Goal: Information Seeking & Learning: Learn about a topic

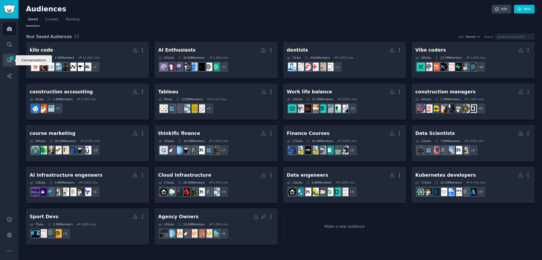
click at [14, 57] on span "7" at bounding box center [11, 58] width 5 height 4
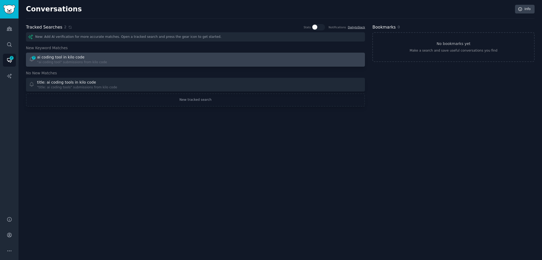
click at [101, 61] on div "7 ai coding tool in kilo code "ai coding tool" submissions from kilo code" at bounding box center [110, 60] width 163 height 10
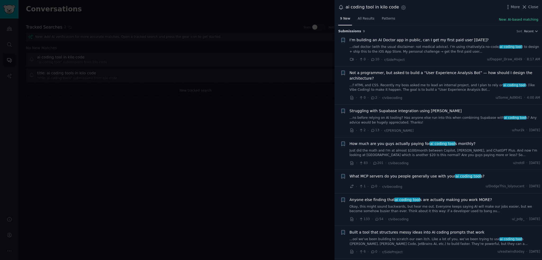
click at [461, 86] on link "...f HTML and CSS. Recently my boss asked me to lead an internal project, and I…" at bounding box center [445, 87] width 191 height 9
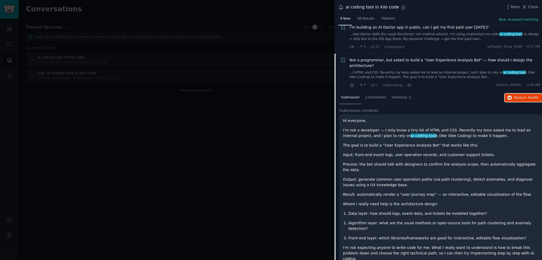
scroll to position [6, 0]
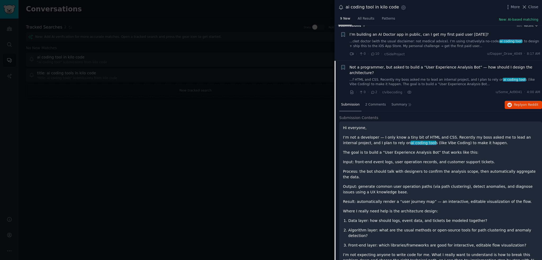
click at [477, 80] on link "...f HTML and CSS. Recently my boss asked me to lead an internal project, and I…" at bounding box center [445, 82] width 191 height 9
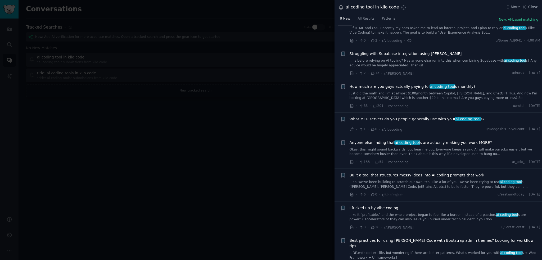
scroll to position [57, 0]
click at [465, 95] on div "How much are you guys actually paying for ai coding tool s monthly? Just did th…" at bounding box center [445, 96] width 191 height 25
click at [465, 92] on link "Just did the math and I'm at almost $100/month between Copilot, [PERSON_NAME], …" at bounding box center [445, 95] width 191 height 9
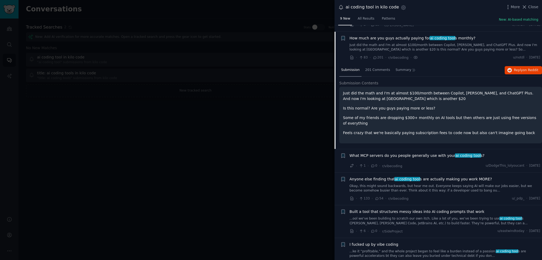
scroll to position [106, 0]
drag, startPoint x: 295, startPoint y: 140, endPoint x: 295, endPoint y: 152, distance: 12.5
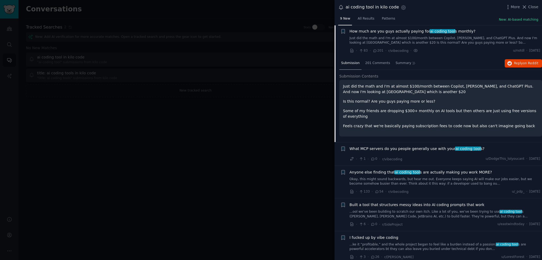
scroll to position [137, 0]
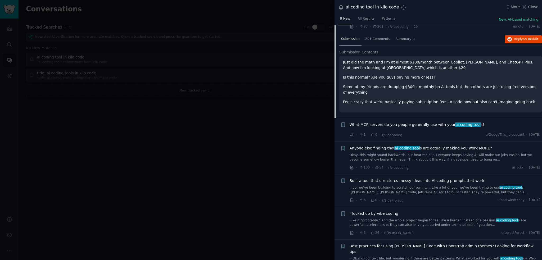
click at [420, 153] on link "Okay, this might sound backwards, but hear me out. Everyone keeps saying AI wil…" at bounding box center [445, 157] width 191 height 9
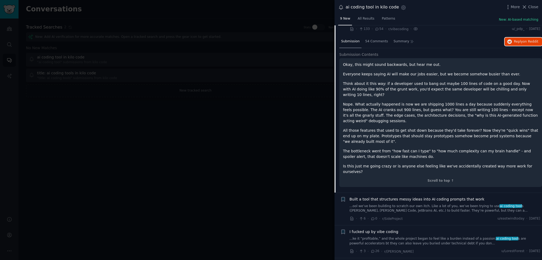
scroll to position [198, 0]
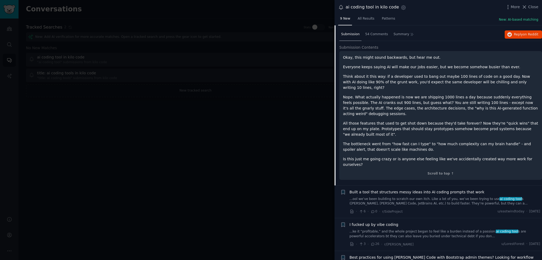
click at [302, 210] on div at bounding box center [271, 130] width 542 height 260
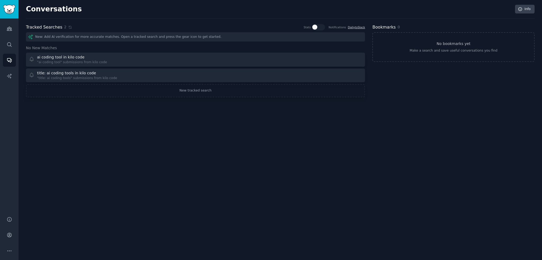
drag, startPoint x: 288, startPoint y: 172, endPoint x: 243, endPoint y: 132, distance: 60.4
click at [243, 133] on div "Conversations Info Tracked Searches 2 Stats Notifications Daily to Slack New: A…" at bounding box center [281, 130] width 524 height 260
click at [10, 27] on icon "Sidebar" at bounding box center [10, 29] width 6 height 6
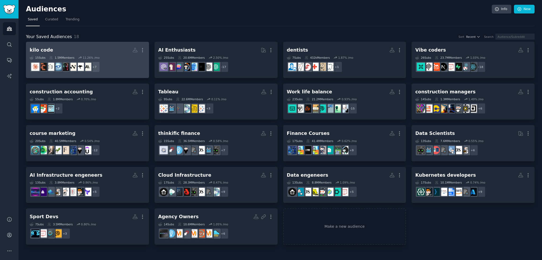
click at [58, 48] on h2 "kilo code More" at bounding box center [88, 50] width 116 height 9
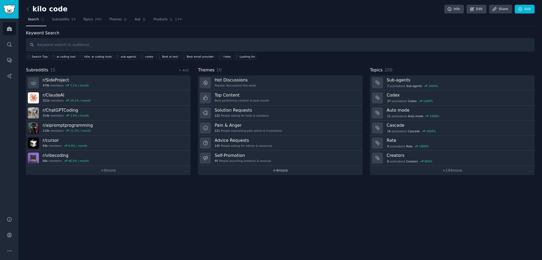
click at [288, 171] on link "+ 4 more" at bounding box center [280, 170] width 165 height 9
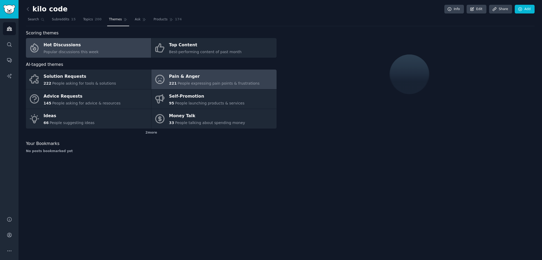
click at [181, 83] on span "People expressing pain points & frustrations" at bounding box center [219, 83] width 82 height 4
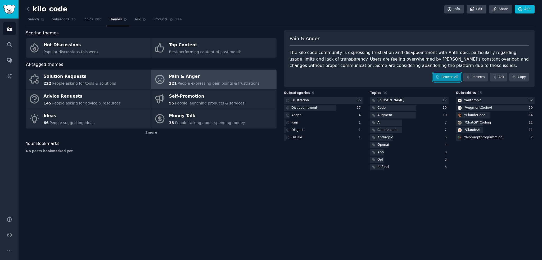
click at [448, 77] on link "Browse all" at bounding box center [447, 77] width 28 height 9
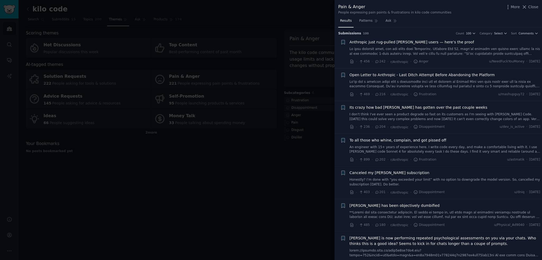
click at [533, 28] on div "Submission s 100 Count 100 Category Select Sort Comments" at bounding box center [438, 32] width 200 height 8
click at [531, 33] on span "Comments" at bounding box center [526, 34] width 15 height 4
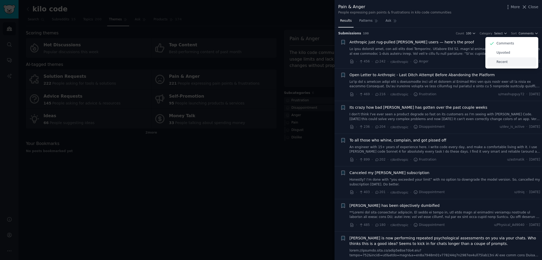
click at [508, 61] on div "Recent" at bounding box center [512, 61] width 49 height 9
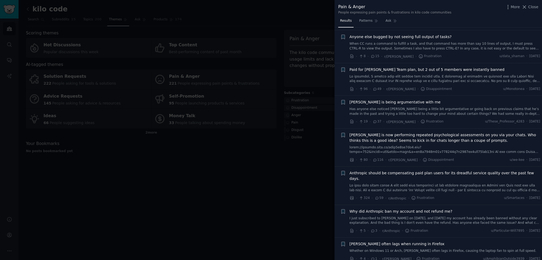
scroll to position [300, 0]
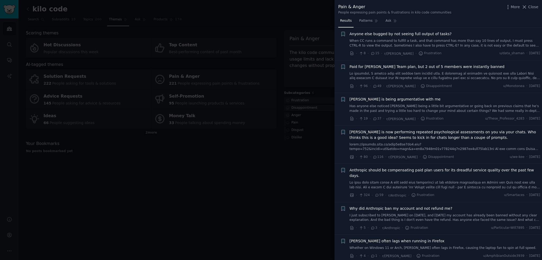
click at [308, 198] on div at bounding box center [271, 130] width 542 height 260
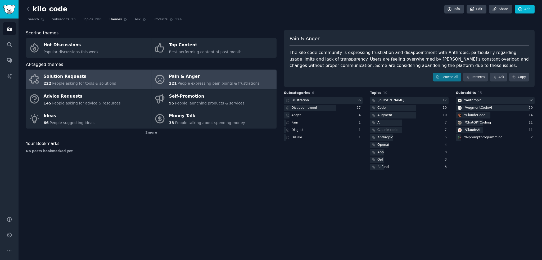
click at [76, 82] on span "People asking for tools & solutions" at bounding box center [84, 83] width 64 height 4
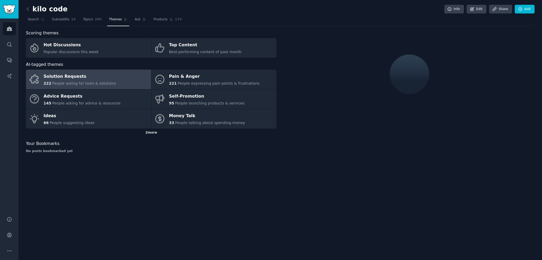
click at [147, 132] on div "2 more" at bounding box center [151, 133] width 251 height 8
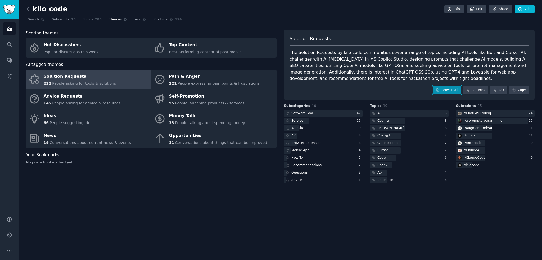
click at [440, 92] on link "Browse all" at bounding box center [447, 90] width 28 height 9
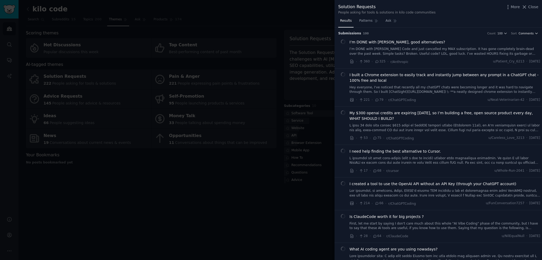
click at [529, 33] on span "Comments" at bounding box center [526, 34] width 15 height 4
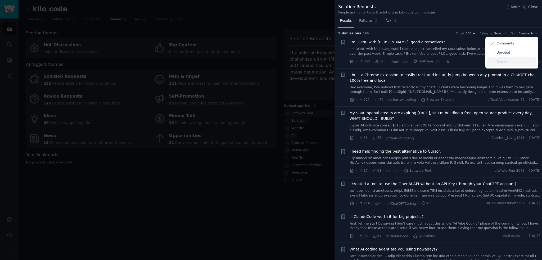
click at [507, 62] on div "Recent" at bounding box center [512, 61] width 49 height 9
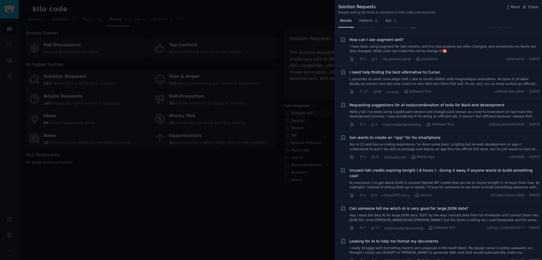
scroll to position [132, 0]
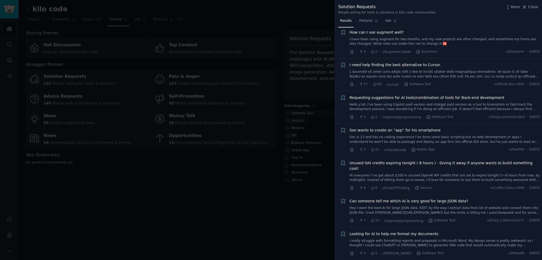
click at [464, 101] on div "Requesting suggestions for AI tools/combination of tools for Back-end developme…" at bounding box center [445, 103] width 191 height 17
click at [466, 98] on span "Requesting suggestions for AI tools/combination of tools for Back-end developme…" at bounding box center [427, 98] width 155 height 6
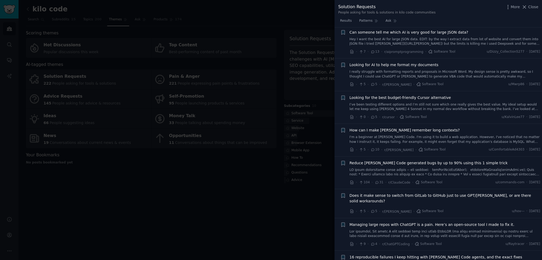
scroll to position [417, 0]
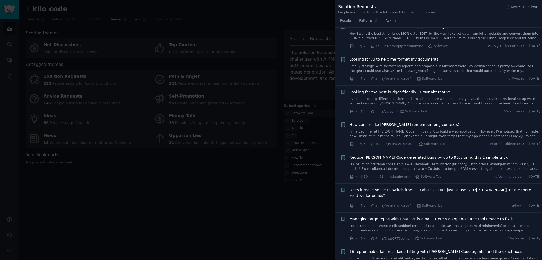
click at [435, 90] on span "Looking for the best budget-friendly Cursor alternative" at bounding box center [400, 93] width 101 height 6
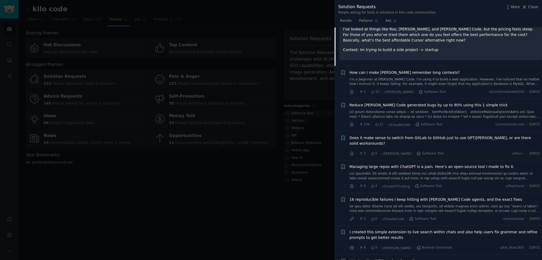
scroll to position [447, 0]
click at [426, 69] on div "How can I make [PERSON_NAME] remember long contexts? I'm a beginner at [PERSON_…" at bounding box center [445, 77] width 191 height 17
click at [424, 69] on span "How can I make [PERSON_NAME] remember long contexts?" at bounding box center [405, 72] width 110 height 6
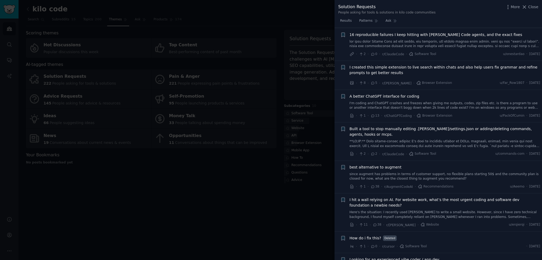
scroll to position [613, 0]
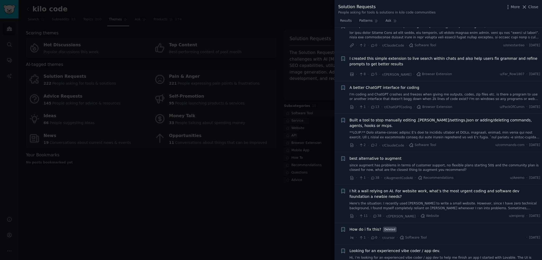
click at [433, 85] on div "A better ChatGPT interface for coding I'm coding and ChatGPT crashes and freeze…" at bounding box center [445, 93] width 191 height 17
click at [410, 85] on span "A better ChatGPT interface for coding" at bounding box center [385, 88] width 70 height 6
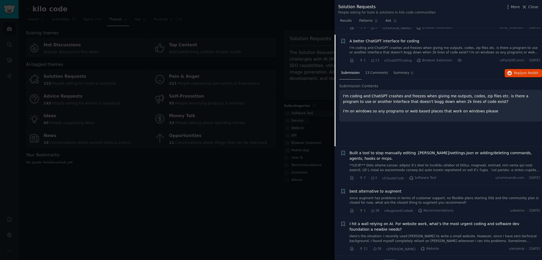
scroll to position [580, 0]
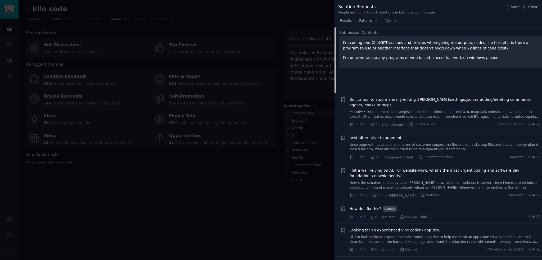
click at [451, 143] on link "since augment has problems in terms of customer support, no flexible plans star…" at bounding box center [445, 147] width 191 height 9
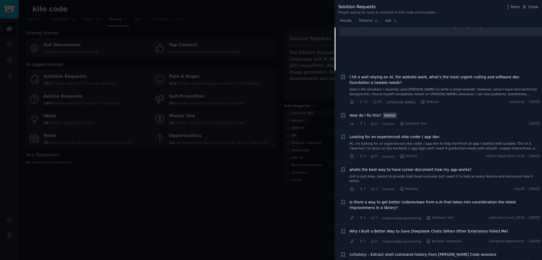
scroll to position [734, 0]
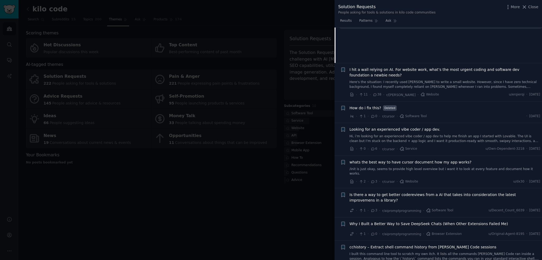
click at [330, 221] on div at bounding box center [271, 130] width 542 height 260
